Goal: Information Seeking & Learning: Learn about a topic

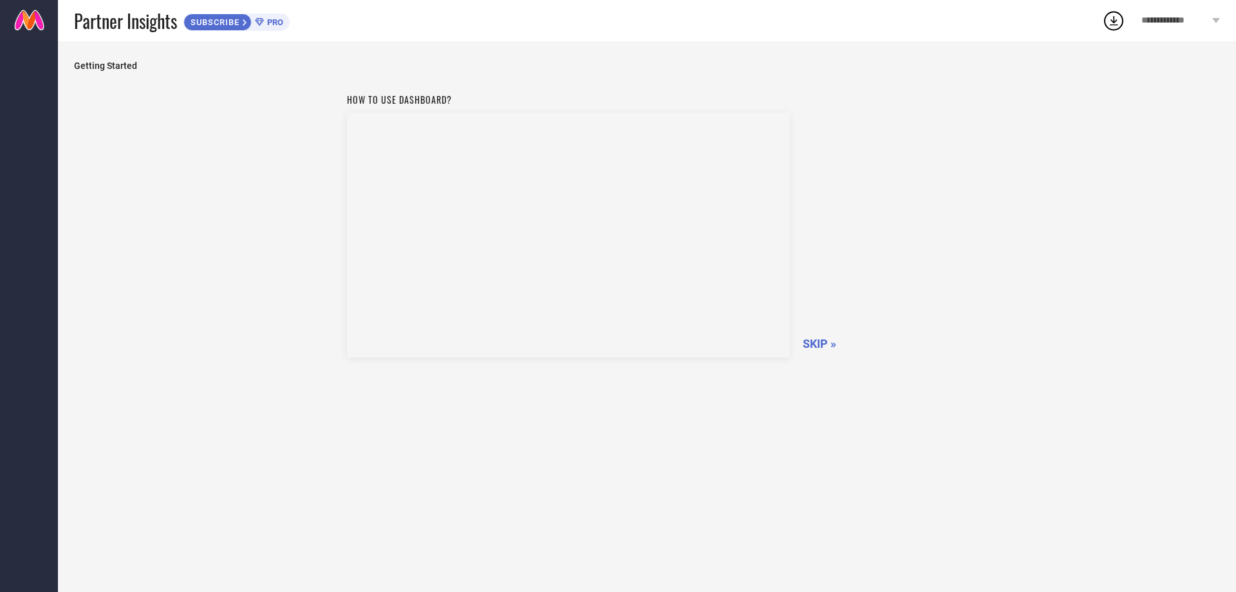
click at [811, 341] on span "SKIP »" at bounding box center [819, 344] width 33 height 14
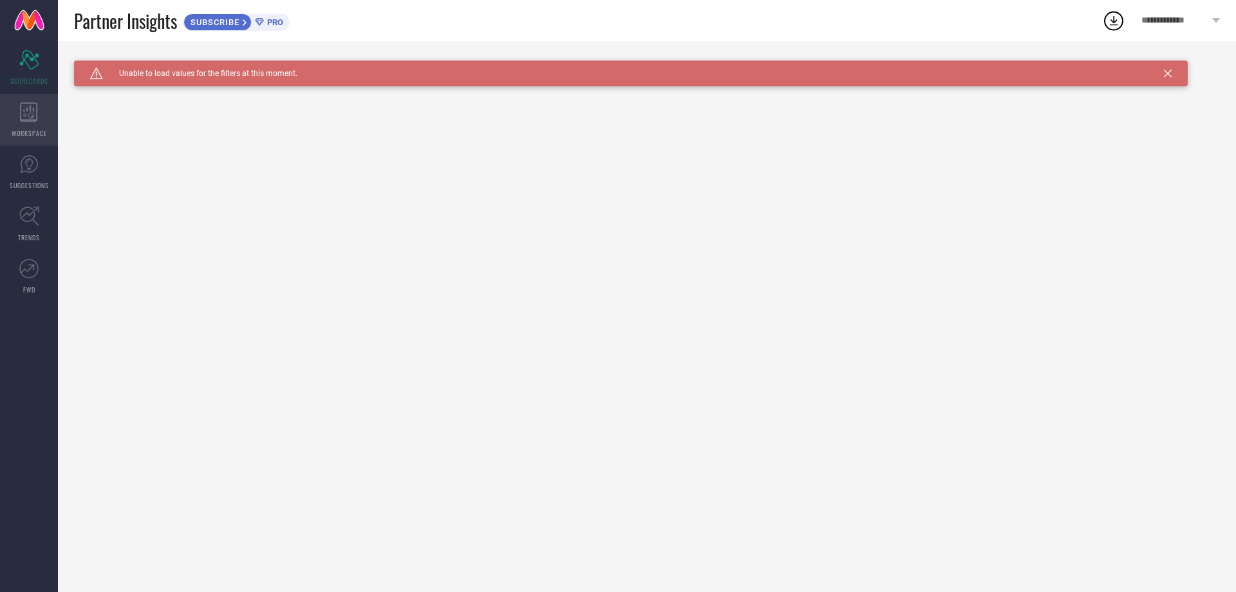
click at [24, 126] on div "WORKSPACE" at bounding box center [29, 120] width 58 height 52
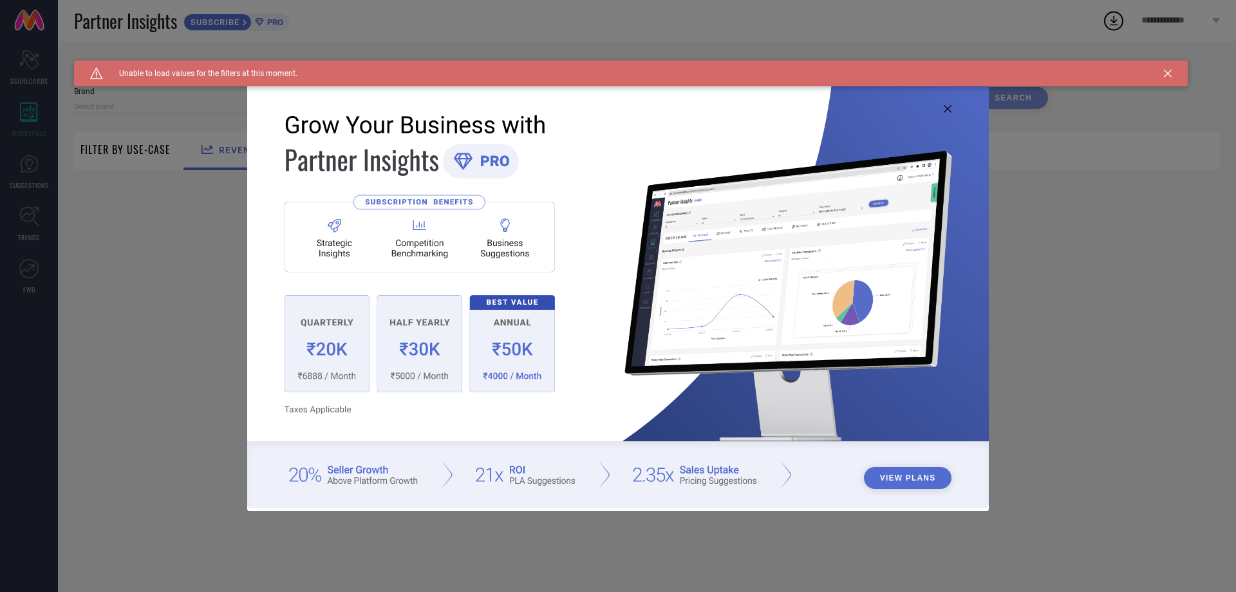
type input "1 STOP FASHION"
type input "All"
click at [949, 108] on icon at bounding box center [948, 109] width 8 height 8
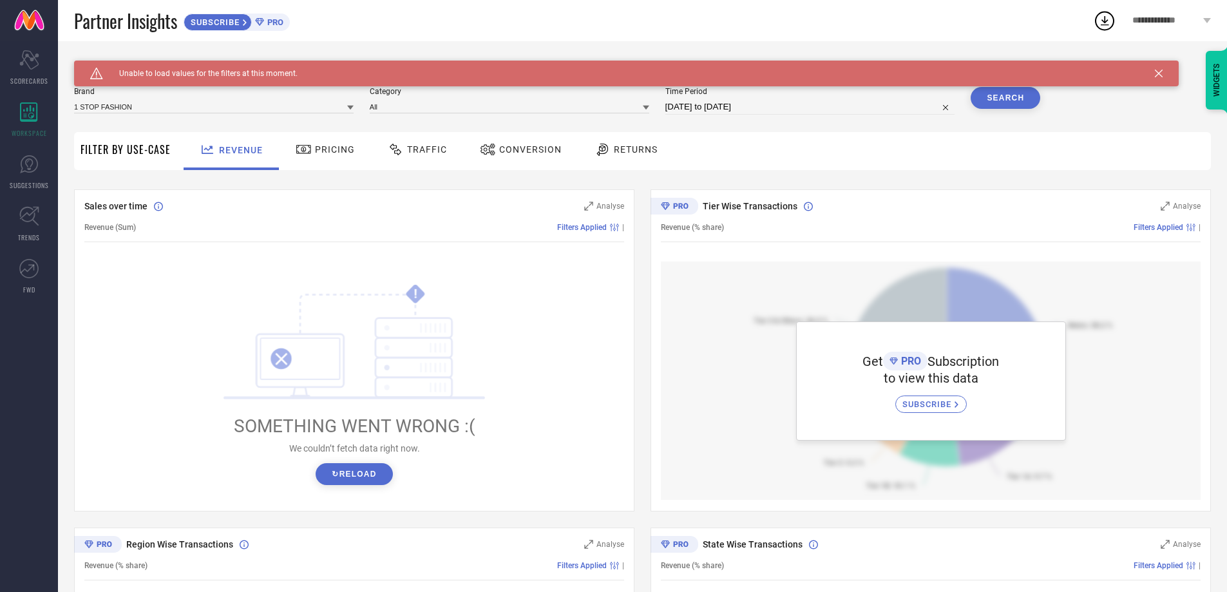
click at [337, 475] on button "↻ Reload" at bounding box center [354, 474] width 77 height 22
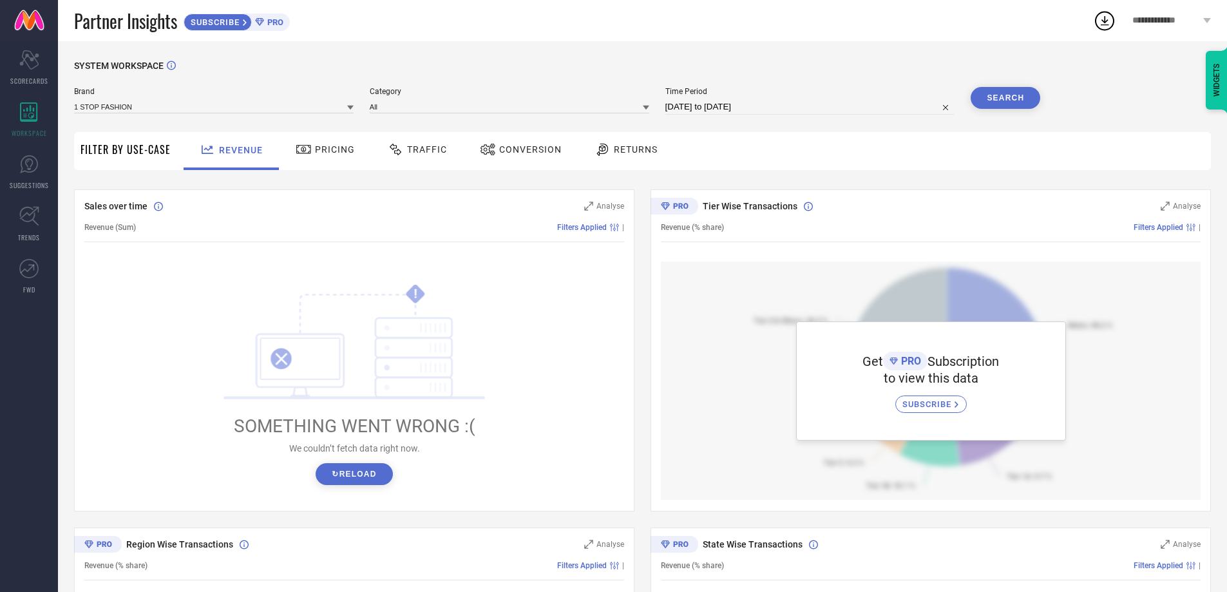
click at [335, 149] on span "Pricing" at bounding box center [335, 149] width 40 height 10
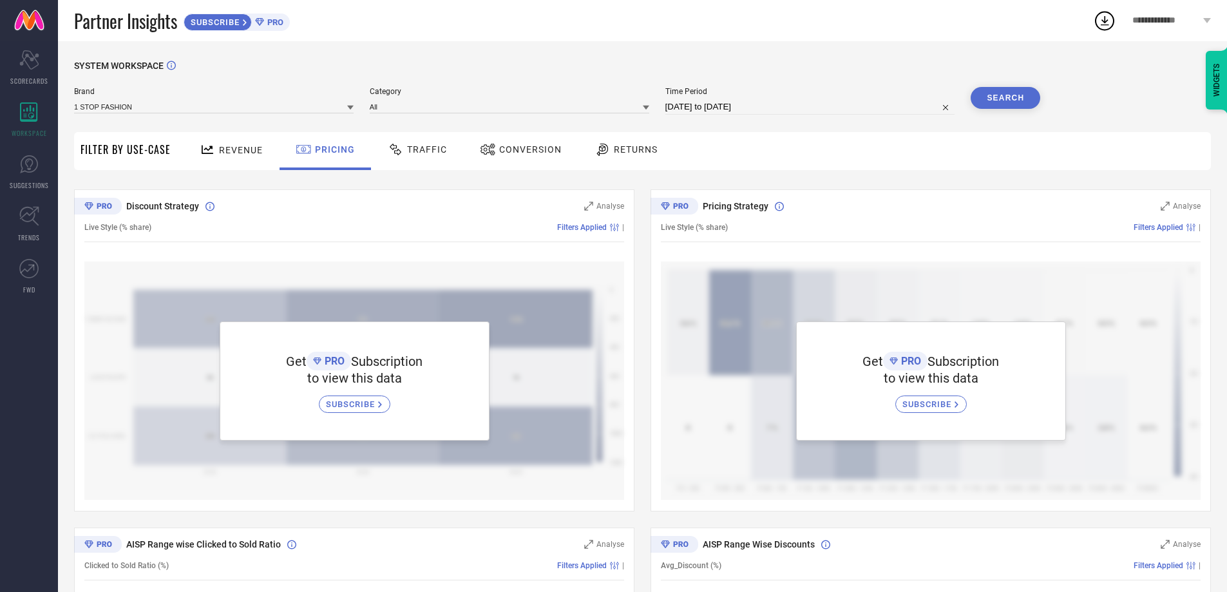
click at [423, 151] on span "Traffic" at bounding box center [427, 149] width 40 height 10
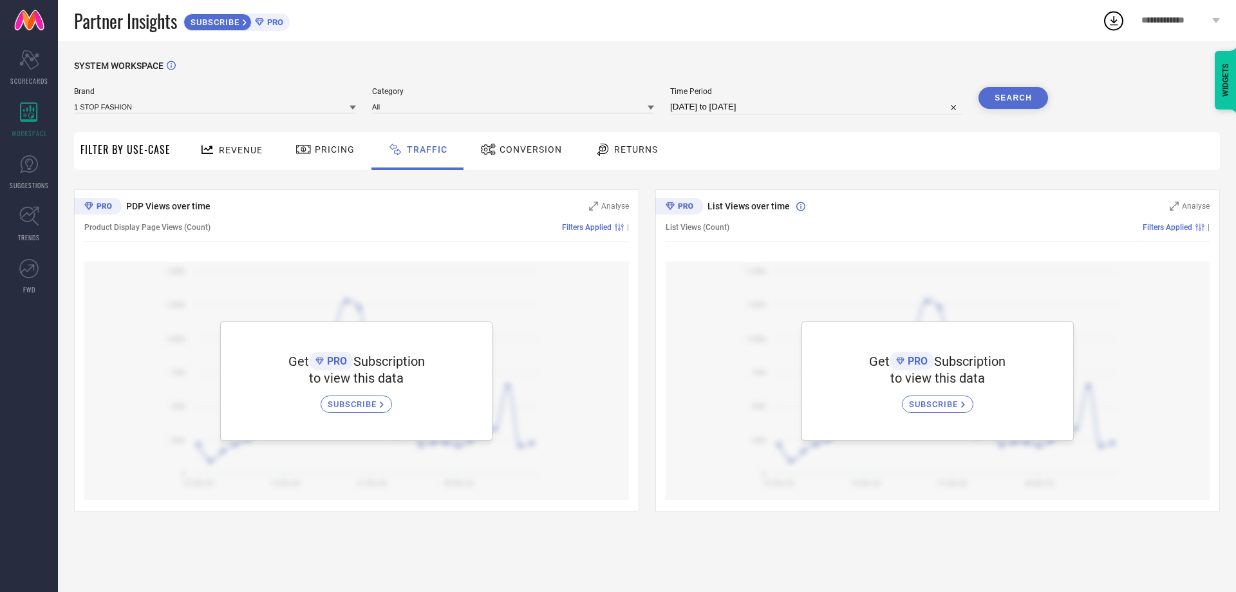
click at [500, 149] on span "Conversion" at bounding box center [531, 149] width 62 height 10
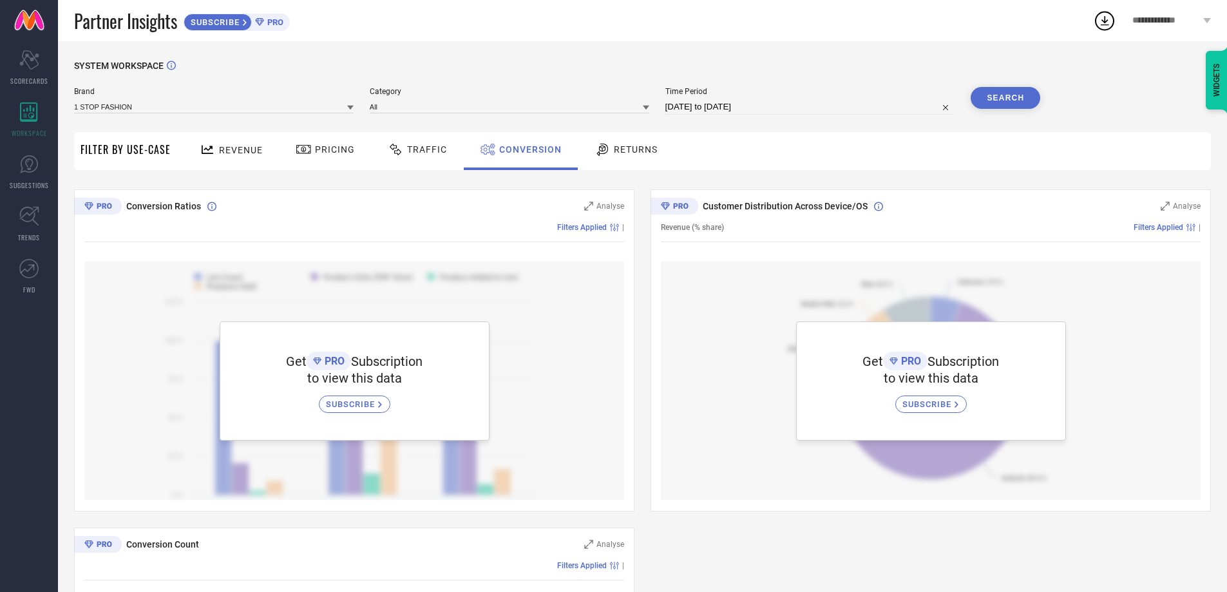
click at [641, 155] on span "Returns" at bounding box center [636, 149] width 44 height 10
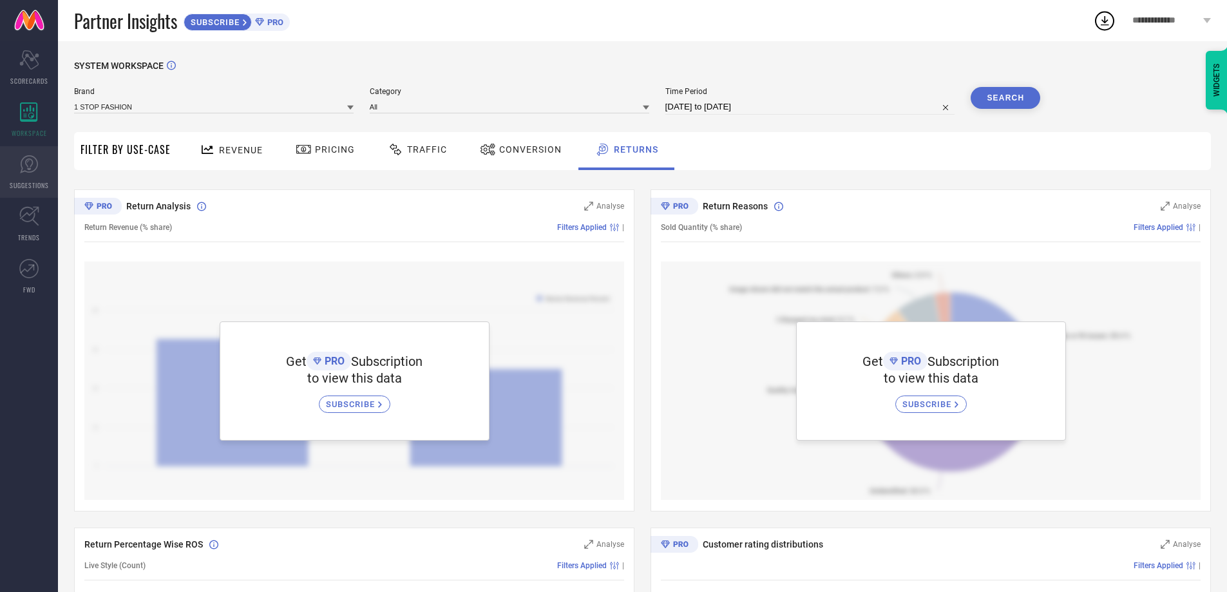
click at [12, 160] on link "SUGGESTIONS" at bounding box center [29, 172] width 58 height 52
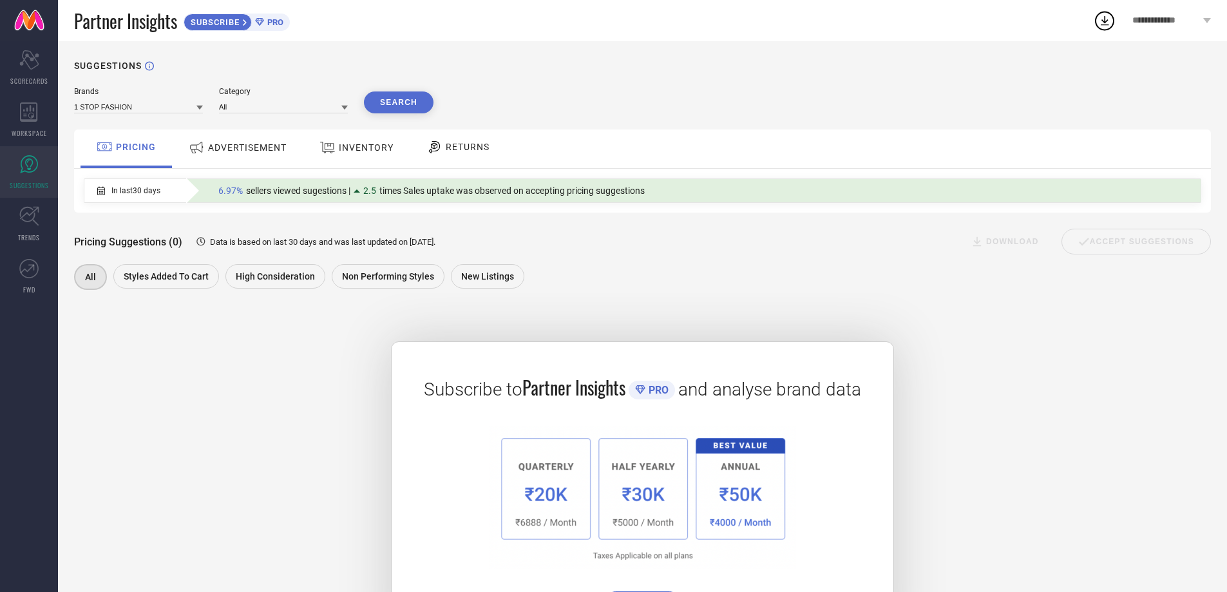
click at [219, 146] on span "ADVERTISEMENT" at bounding box center [247, 147] width 79 height 10
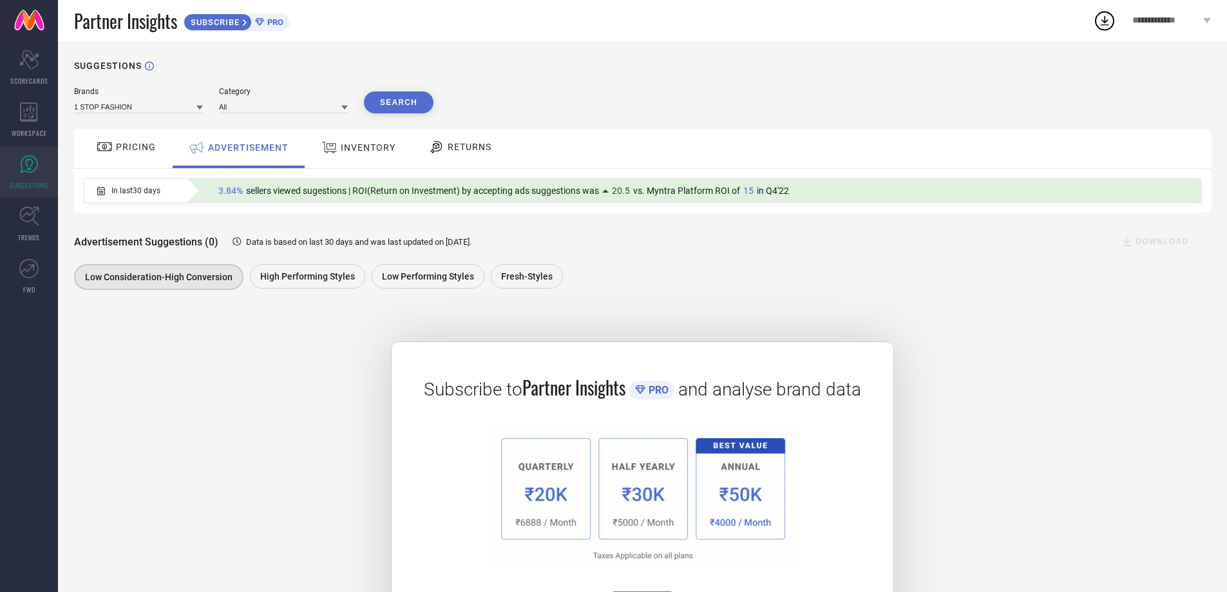
click at [360, 148] on span "INVENTORY" at bounding box center [368, 147] width 55 height 10
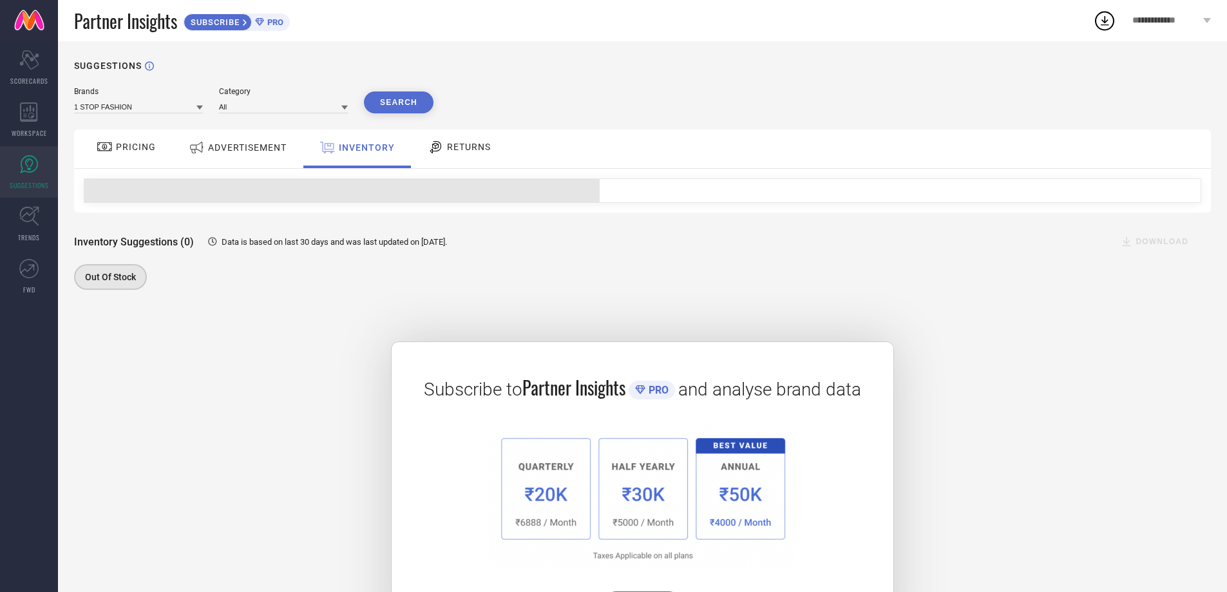
click at [472, 147] on span "RETURNS" at bounding box center [469, 147] width 44 height 10
click at [569, 301] on div "Brands 1 STOP FASHION Category All Search PRICING ADVERTISEMENT INVENTORY RETUR…" at bounding box center [642, 364] width 1137 height 554
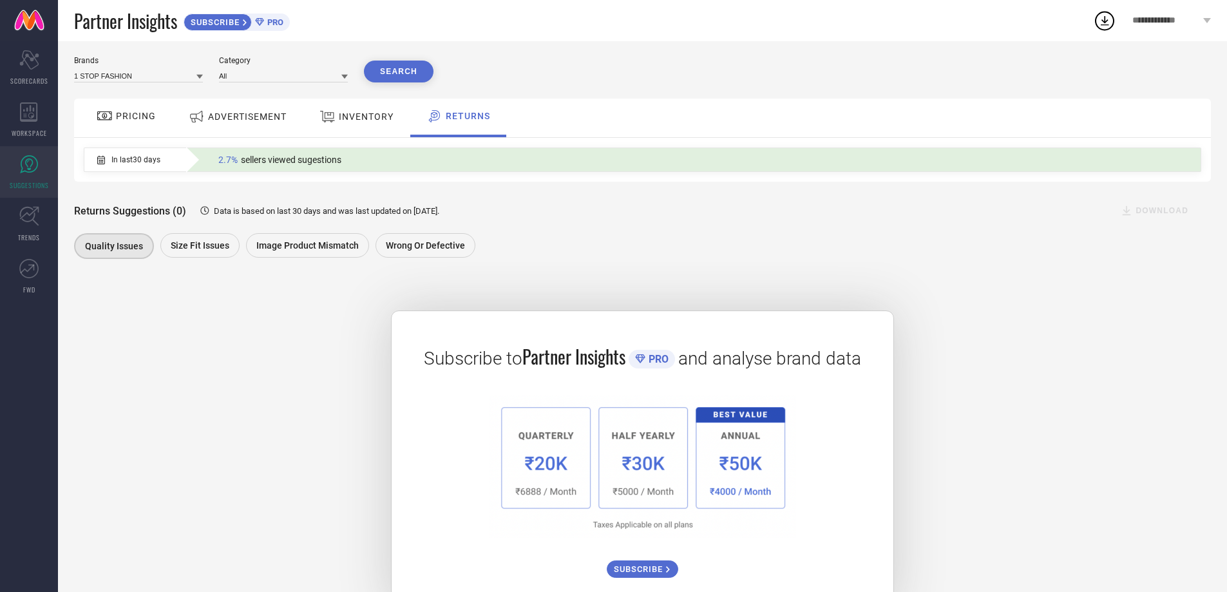
scroll to position [72, 0]
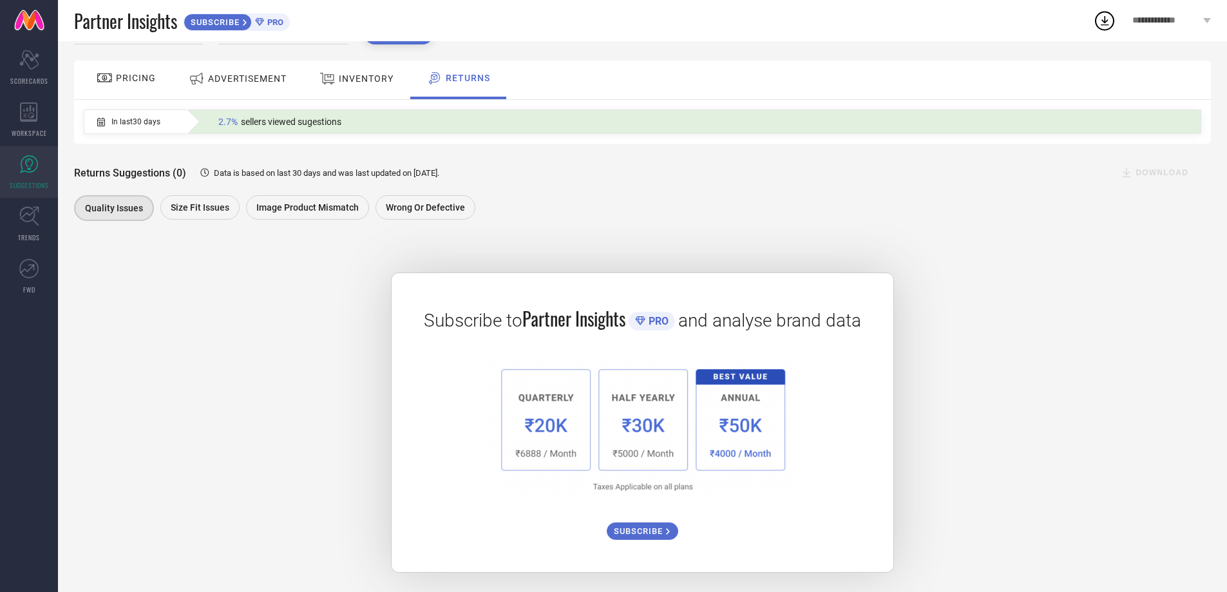
click at [301, 341] on div "Subscribe to Partner Insights PRO and analyse brand data SUBSCRIBE" at bounding box center [642, 406] width 1137 height 332
click at [19, 214] on icon at bounding box center [29, 216] width 20 height 20
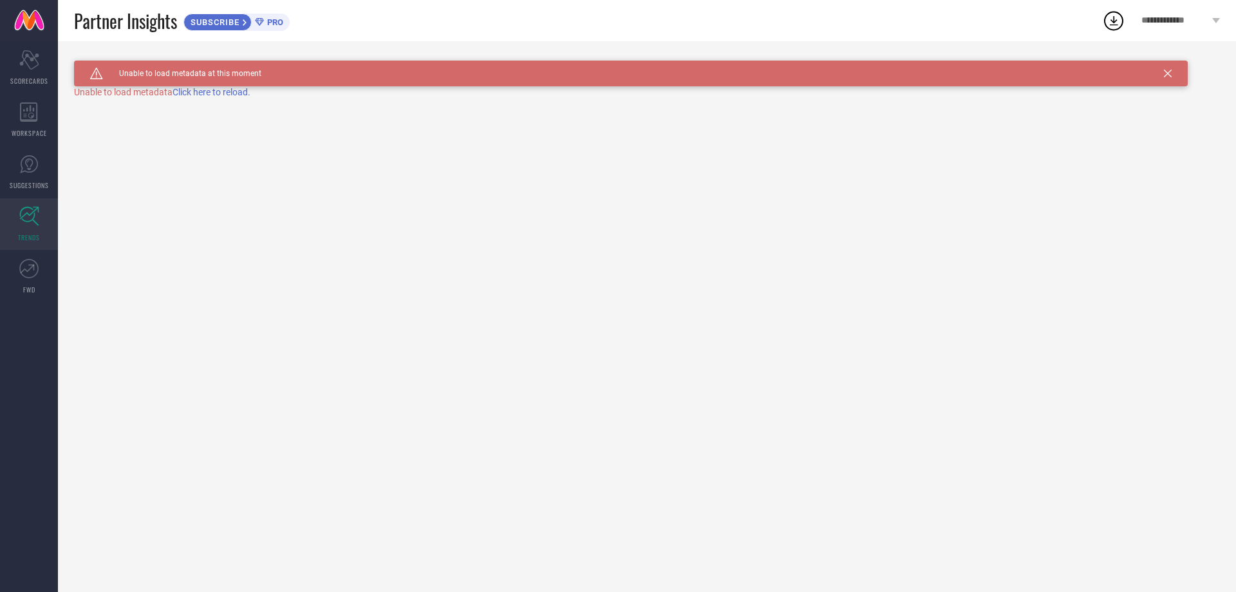
click at [195, 91] on span "Click here to reload." at bounding box center [212, 92] width 78 height 10
click at [24, 270] on icon at bounding box center [28, 268] width 19 height 19
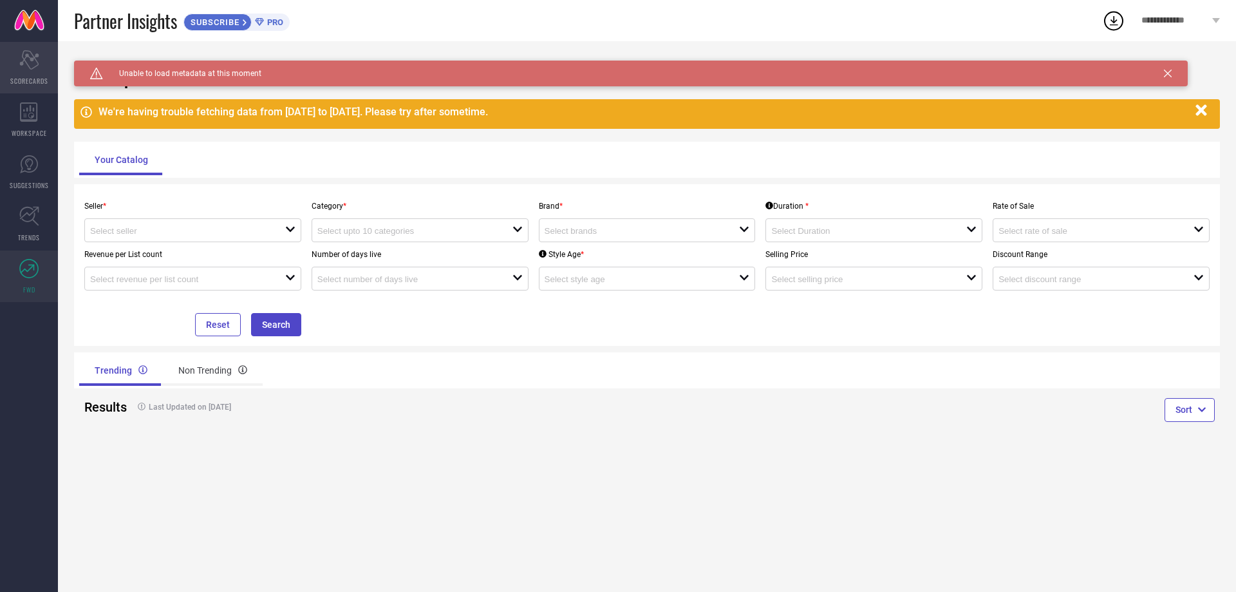
click at [19, 62] on icon "Scorecard" at bounding box center [29, 59] width 20 height 19
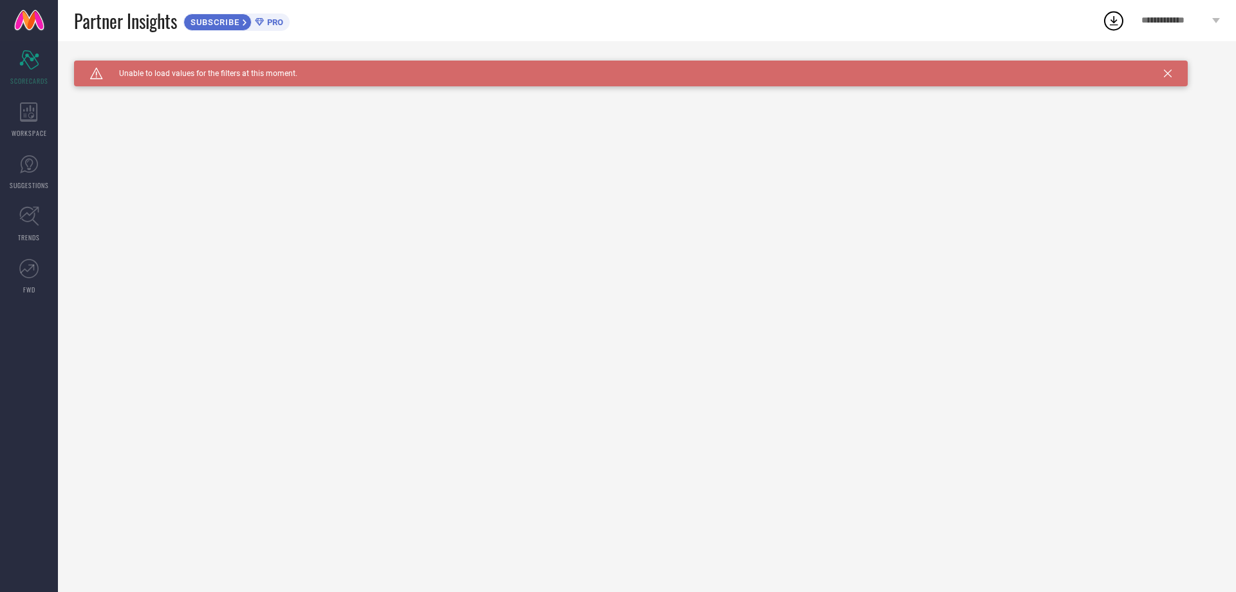
click at [1169, 71] on icon at bounding box center [1168, 74] width 8 height 8
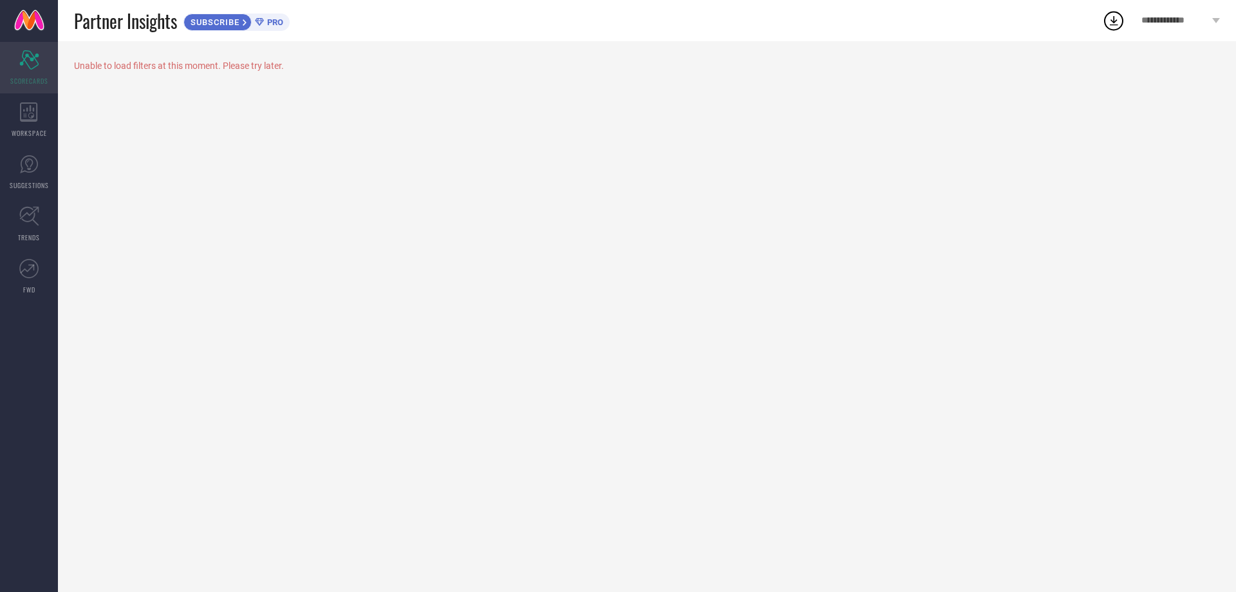
click at [22, 59] on icon "Scorecard" at bounding box center [29, 59] width 20 height 19
click at [23, 129] on span "WORKSPACE" at bounding box center [29, 133] width 35 height 10
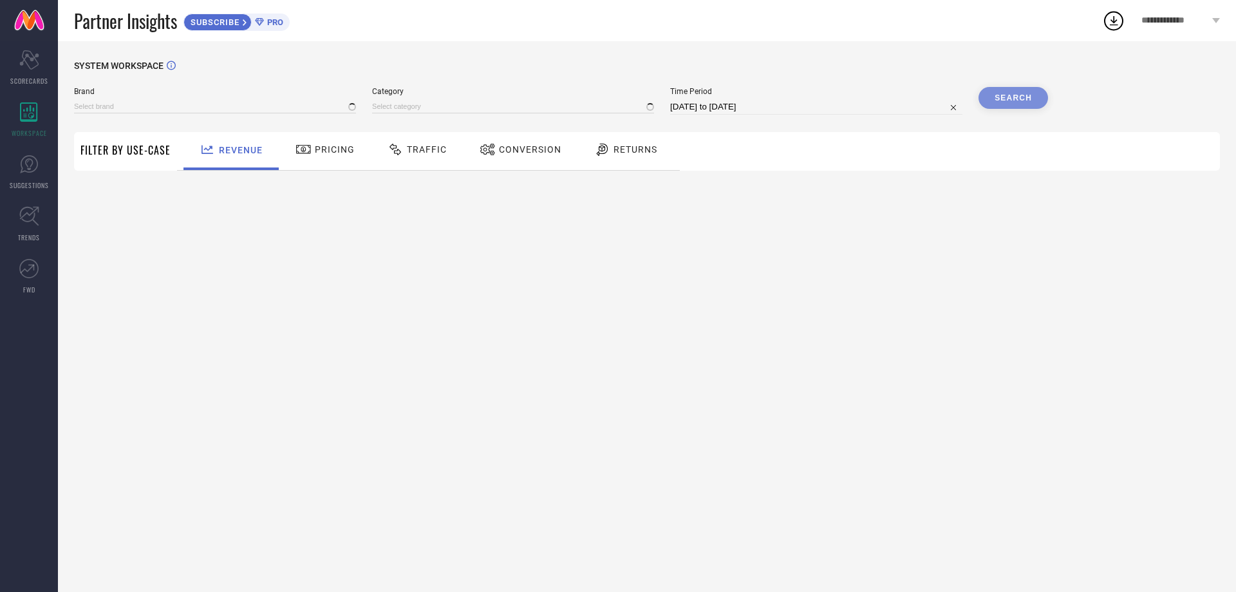
type input "1 STOP FASHION"
type input "All"
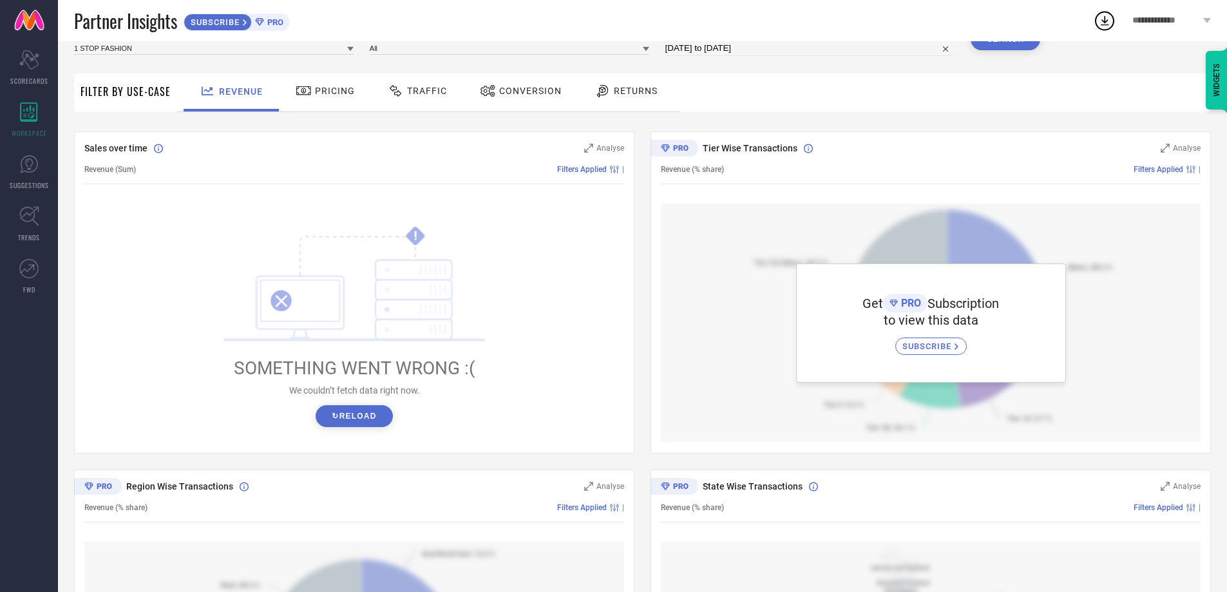
scroll to position [278, 0]
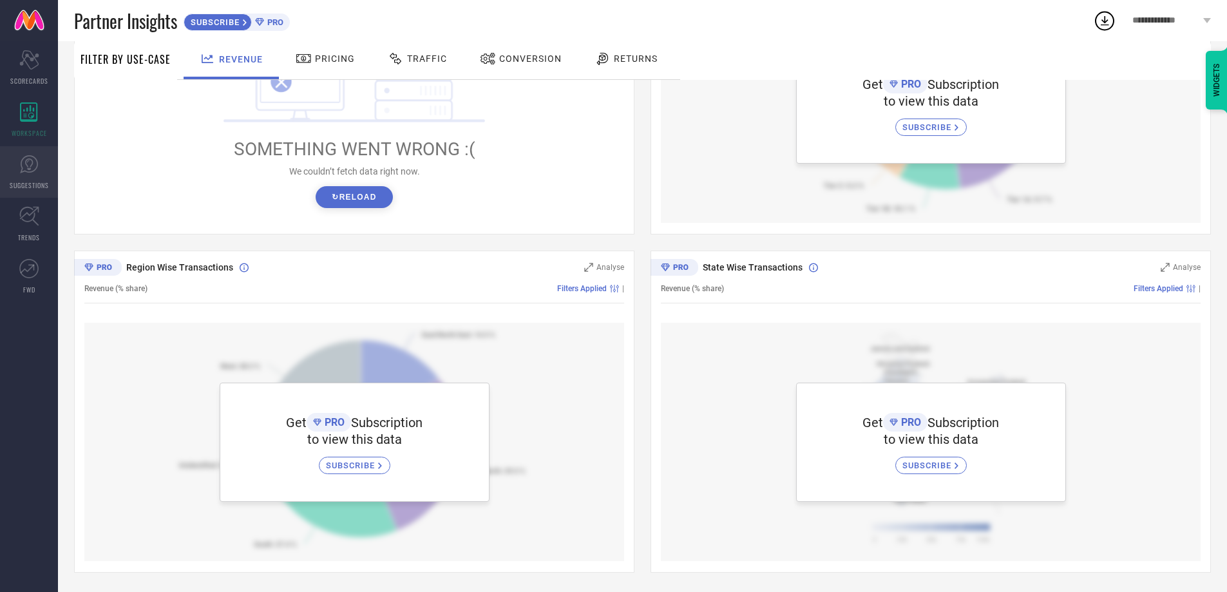
click at [44, 164] on link "SUGGESTIONS" at bounding box center [29, 172] width 58 height 52
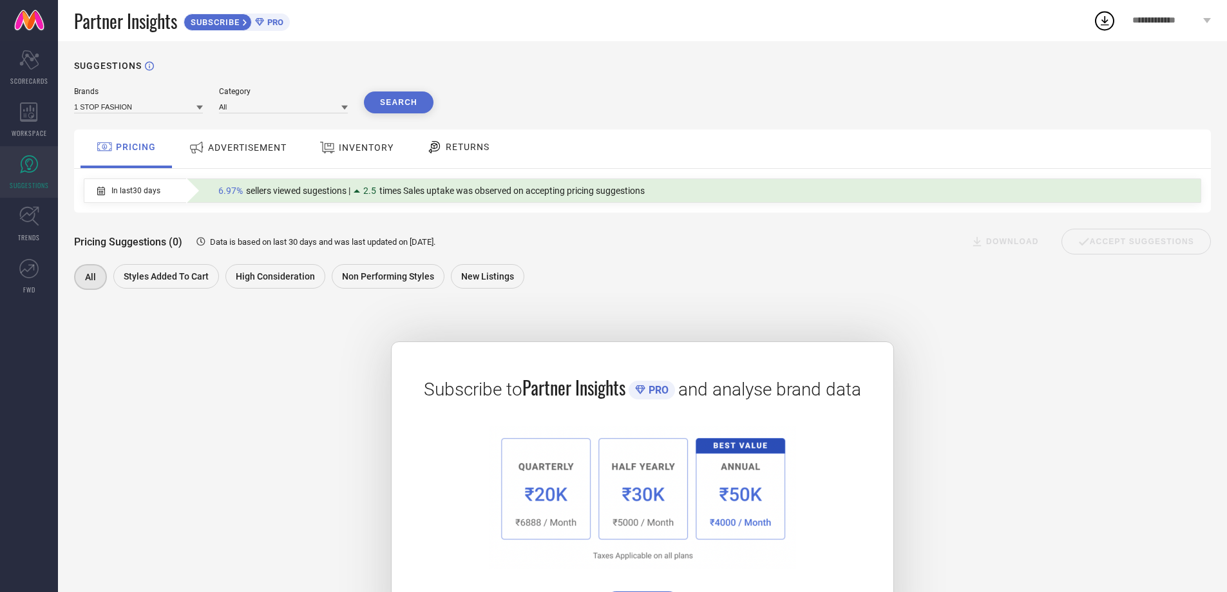
click at [884, 263] on div "Pricing Suggestions (0) Data is based on last 30 days and was last updated on […" at bounding box center [642, 253] width 1137 height 80
click at [250, 151] on span "ADVERTISEMENT" at bounding box center [247, 147] width 79 height 10
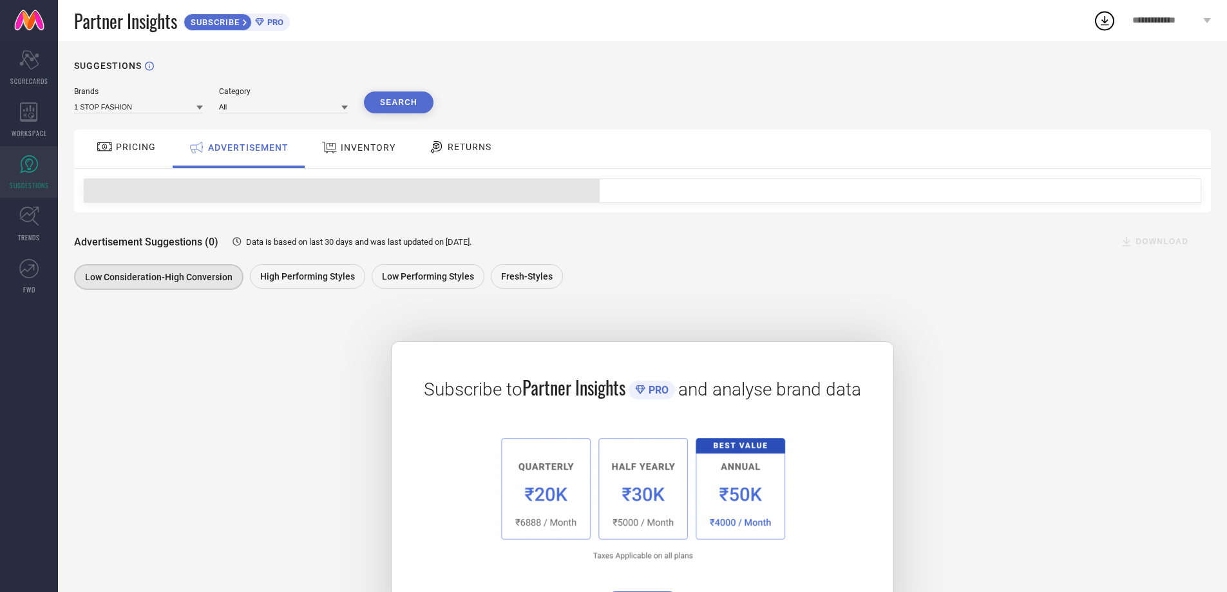
drag, startPoint x: 129, startPoint y: 144, endPoint x: 138, endPoint y: 158, distance: 16.6
click at [128, 144] on span "PRICING" at bounding box center [136, 147] width 40 height 10
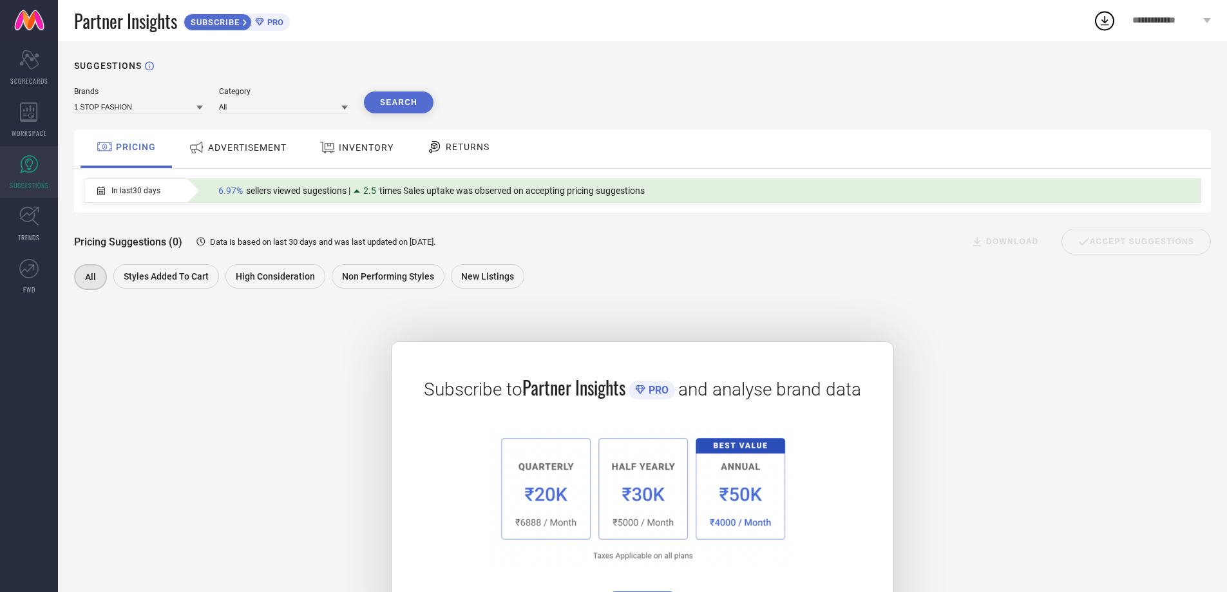
click at [569, 493] on img at bounding box center [642, 497] width 307 height 142
click at [559, 491] on img at bounding box center [642, 497] width 307 height 142
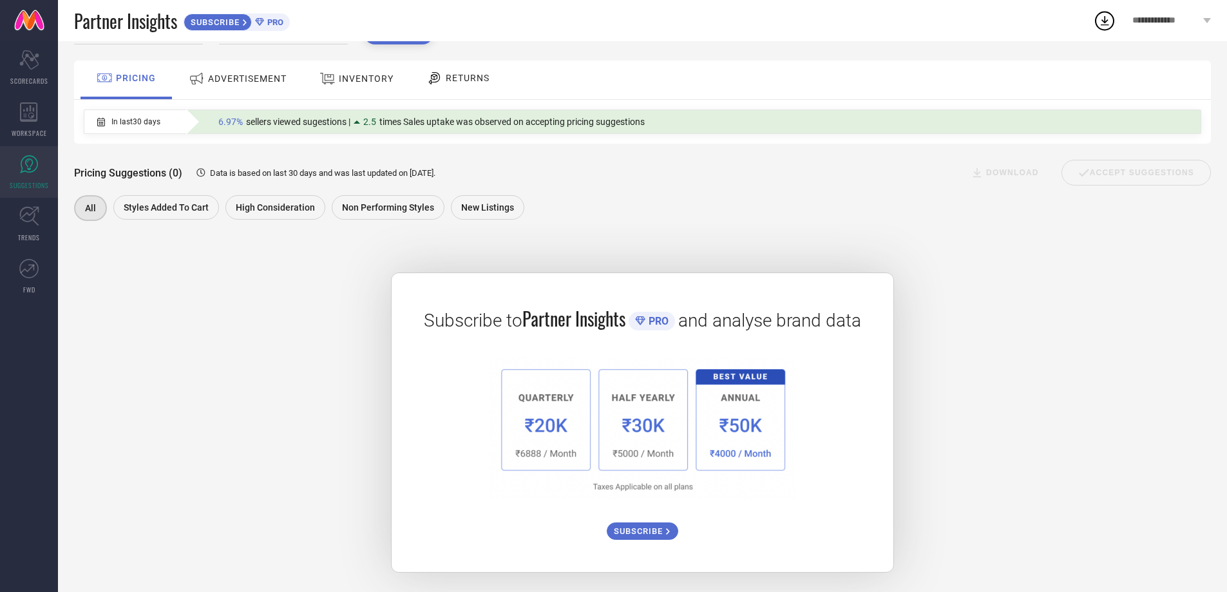
click at [633, 533] on span "SUBSCRIBE" at bounding box center [640, 531] width 52 height 10
click at [216, 67] on div "ADVERTISEMENT" at bounding box center [237, 78] width 104 height 23
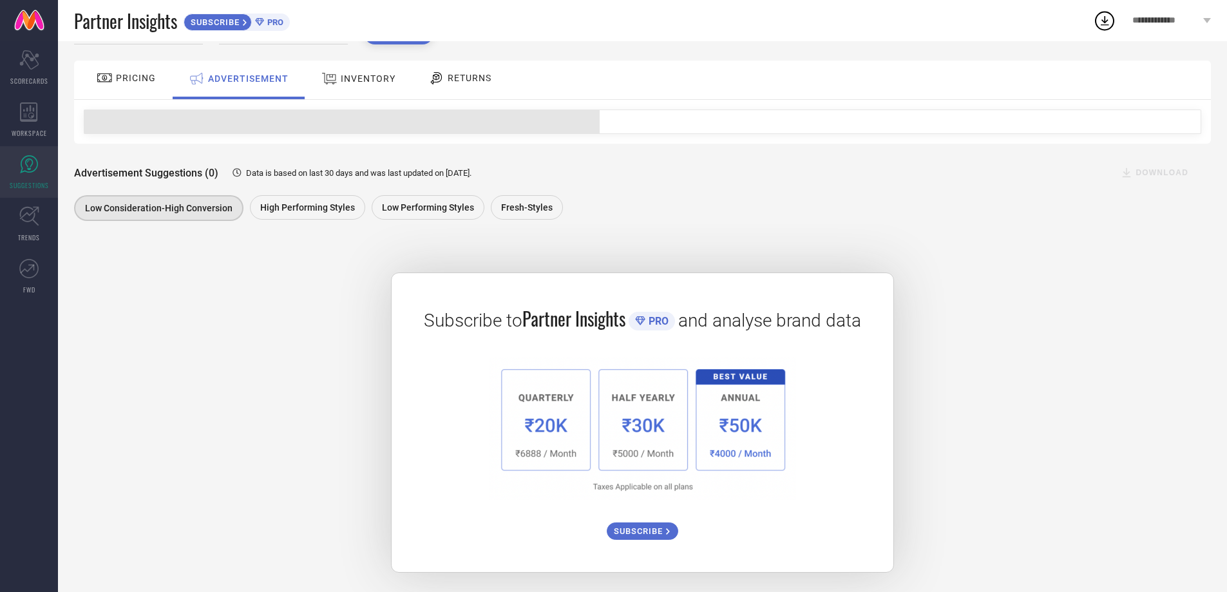
click at [148, 79] on span "PRICING" at bounding box center [136, 78] width 40 height 10
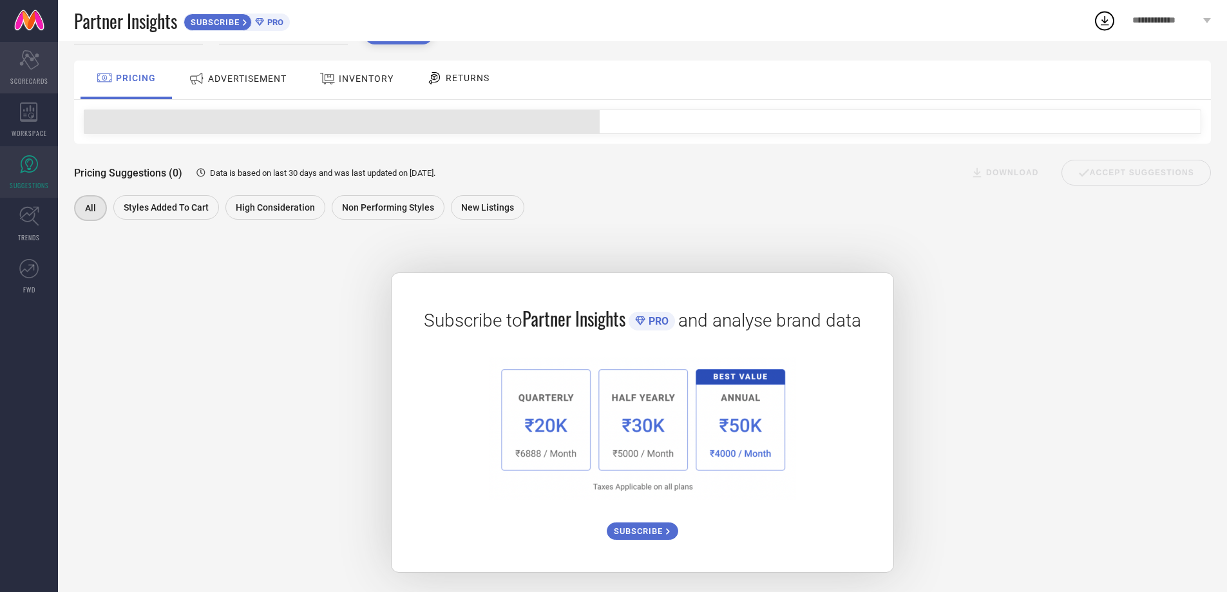
click at [19, 69] on icon "Scorecard" at bounding box center [29, 59] width 20 height 19
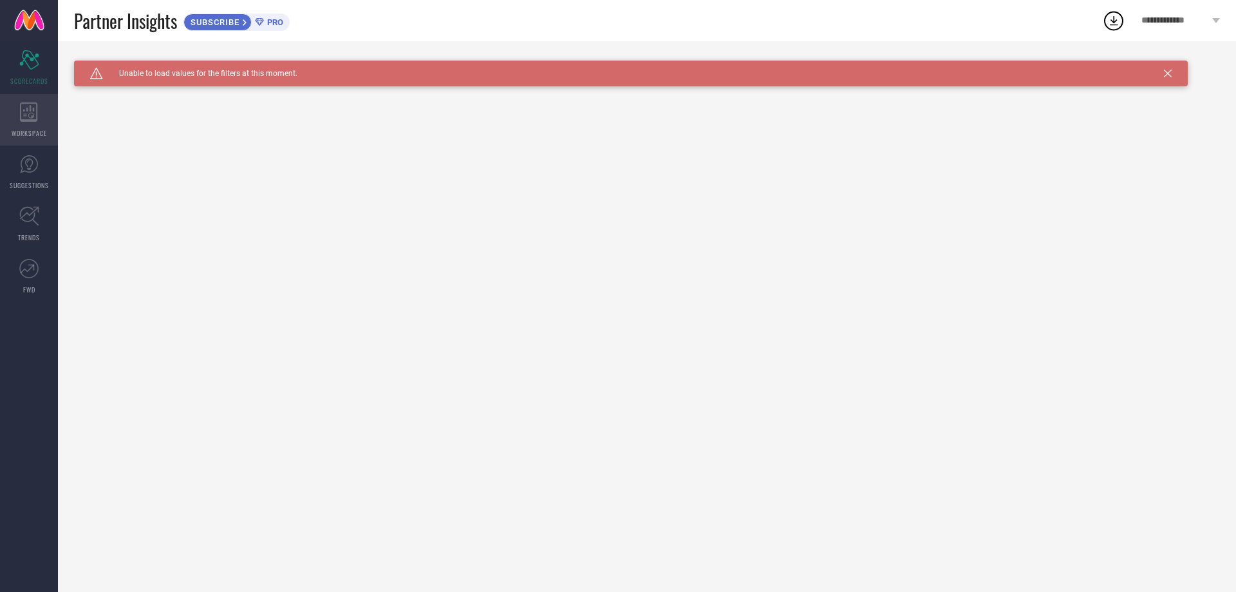
click at [15, 109] on div "WORKSPACE" at bounding box center [29, 120] width 58 height 52
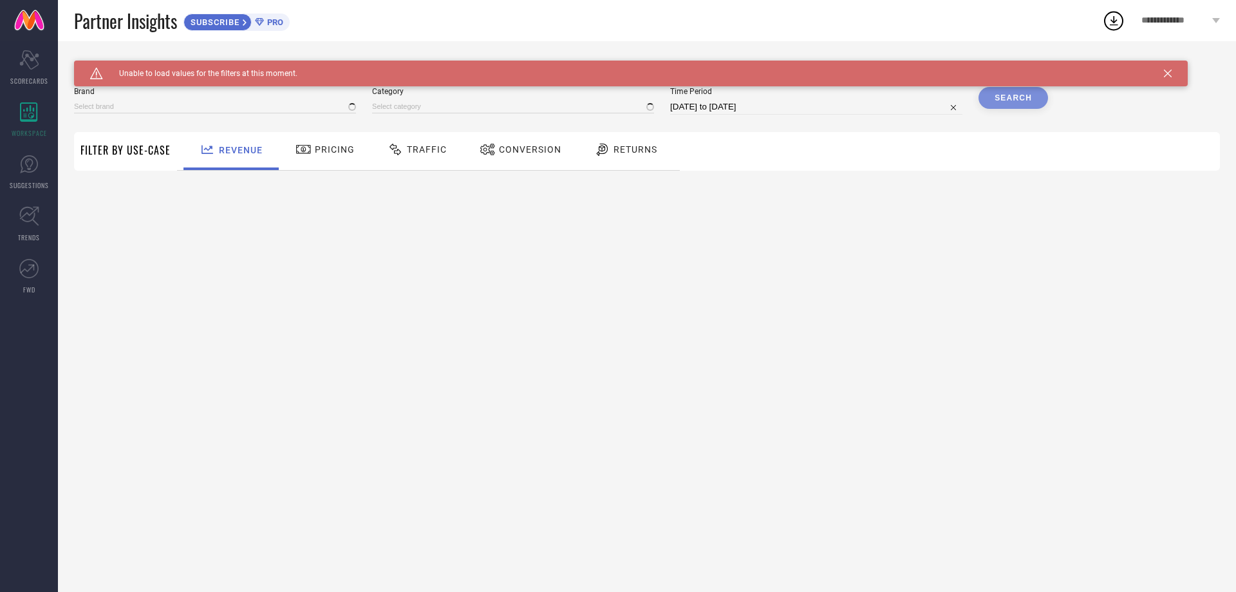
type input "1 STOP FASHION"
type input "All"
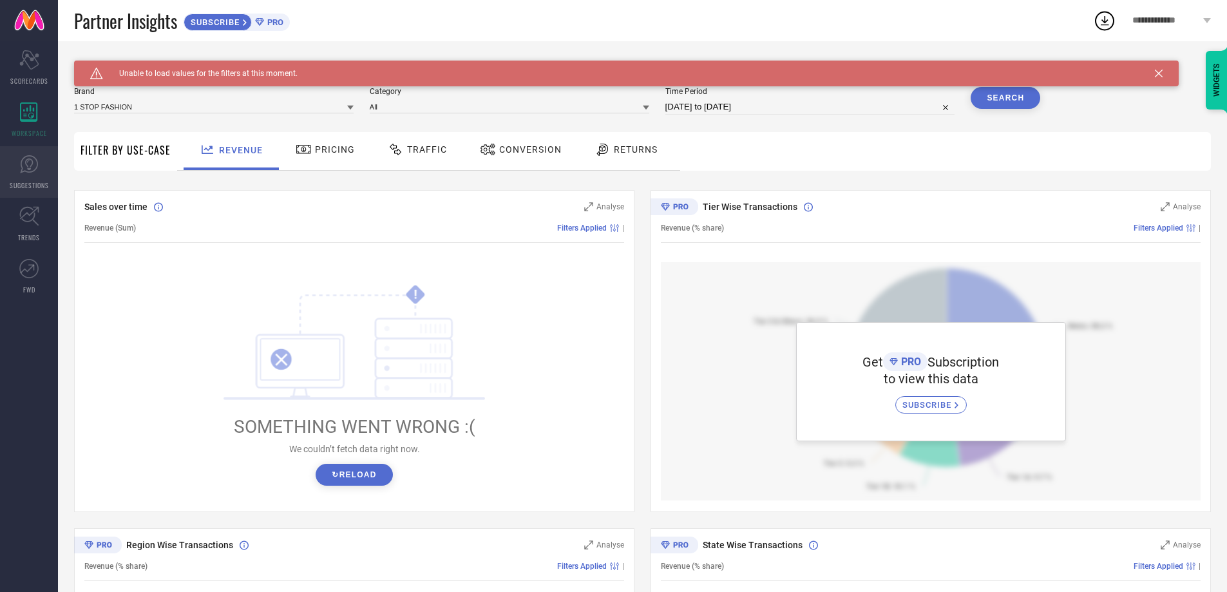
click at [17, 175] on link "SUGGESTIONS" at bounding box center [29, 172] width 58 height 52
